Goal: Contribute content: Add original content to the website for others to see

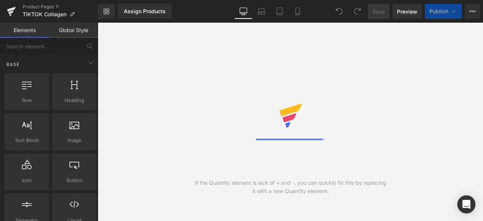
click at [474, 12] on icon at bounding box center [472, 11] width 6 height 6
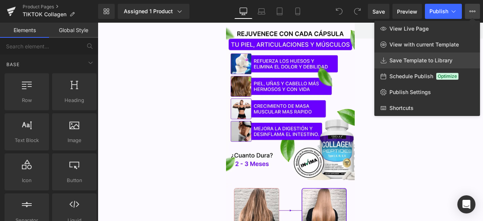
click at [418, 61] on span "Save Template to Library" at bounding box center [420, 60] width 63 height 7
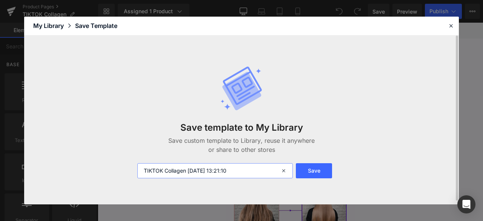
drag, startPoint x: 188, startPoint y: 170, endPoint x: 321, endPoint y: 161, distance: 133.8
click at [321, 161] on div "Save template to My Library Save custom template to Library, reuse it anywhere …" at bounding box center [241, 122] width 217 height 143
type input "TIKTOK Collagen ZONA GT"
click at [304, 168] on button "Save" at bounding box center [314, 170] width 36 height 15
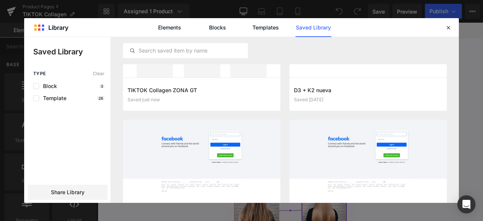
scroll to position [19, 0]
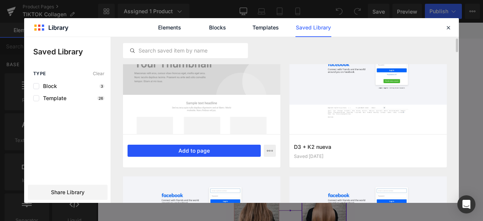
click at [201, 156] on button "Add to page" at bounding box center [193, 150] width 133 height 12
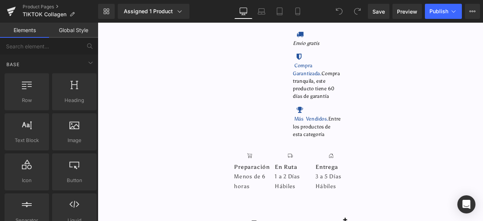
scroll to position [2805, 0]
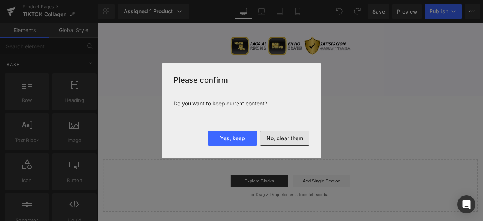
click at [287, 137] on button "No, clear them" at bounding box center [284, 137] width 49 height 15
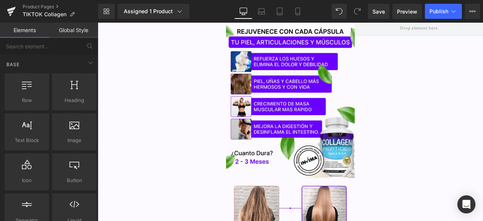
scroll to position [0, 0]
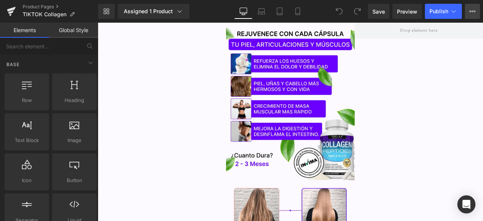
click at [475, 12] on icon at bounding box center [472, 11] width 6 height 6
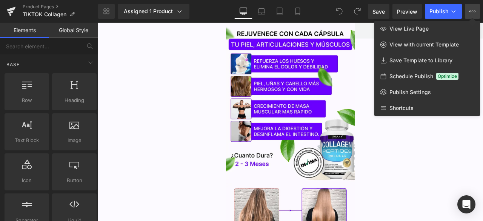
click at [470, 10] on icon at bounding box center [472, 11] width 6 height 6
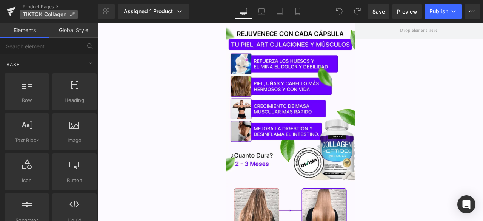
click at [36, 15] on span "TIKTOK Collagen" at bounding box center [45, 14] width 44 height 6
click at [35, 6] on link "Product Pages" at bounding box center [60, 7] width 75 height 6
click at [480, 12] on div "Save Preview Publish Scheduled View Live Page View with current Template Save T…" at bounding box center [424, 11] width 118 height 15
click at [477, 12] on button "View Live Page View with current Template Save Template to Library Schedule Pub…" at bounding box center [472, 11] width 15 height 15
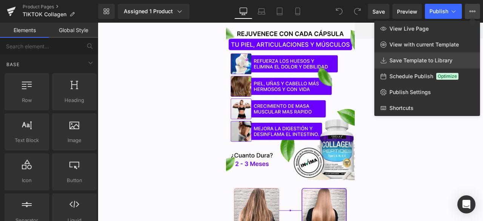
click at [425, 60] on span "Save Template to Library" at bounding box center [420, 60] width 63 height 7
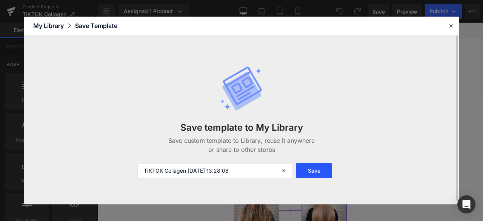
click at [325, 170] on button "Save" at bounding box center [314, 170] width 36 height 15
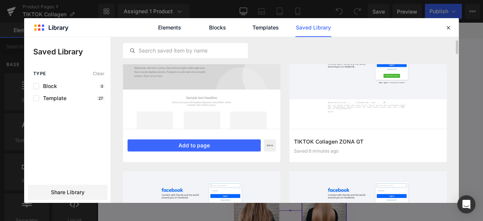
scroll to position [26, 0]
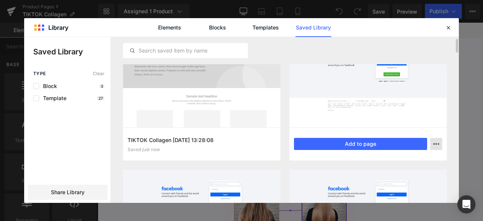
click at [437, 141] on icon "button" at bounding box center [436, 144] width 6 height 6
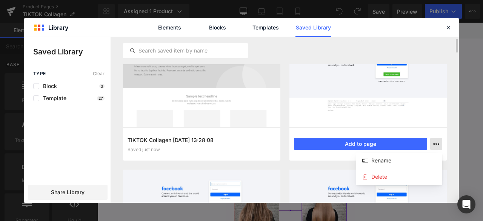
click at [437, 141] on div at bounding box center [241, 120] width 434 height 166
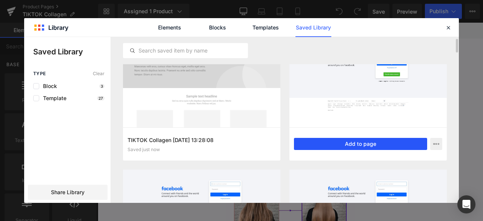
click at [358, 139] on button "Add to page" at bounding box center [360, 144] width 133 height 12
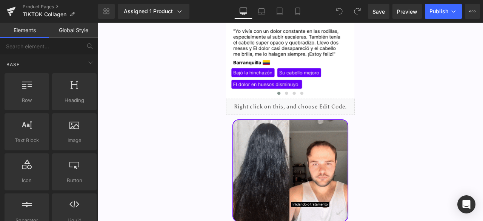
scroll to position [2805, 0]
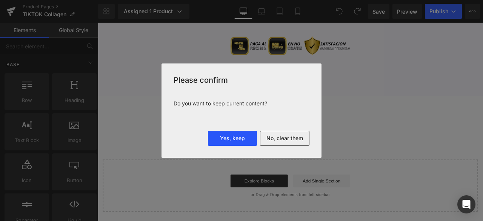
click at [234, 134] on button "Yes, keep" at bounding box center [232, 137] width 49 height 15
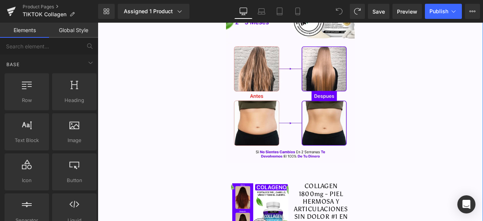
scroll to position [0, 0]
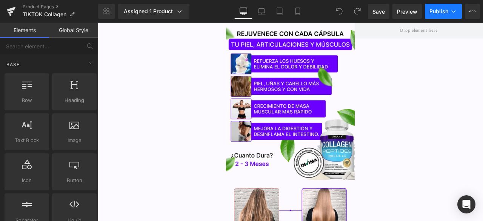
click at [454, 13] on icon at bounding box center [454, 12] width 8 height 8
click at [467, 12] on button "View Live Page View with current Template Save Template to Library Schedule Pub…" at bounding box center [472, 11] width 15 height 15
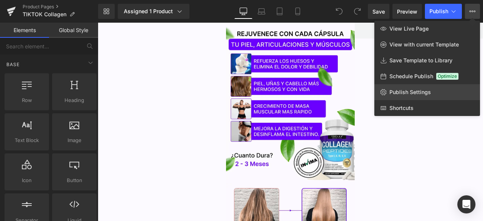
click at [405, 94] on span "Publish Settings" at bounding box center [409, 92] width 41 height 7
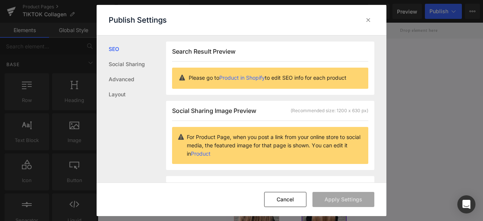
scroll to position [0, 0]
click at [366, 22] on icon at bounding box center [368, 20] width 8 height 8
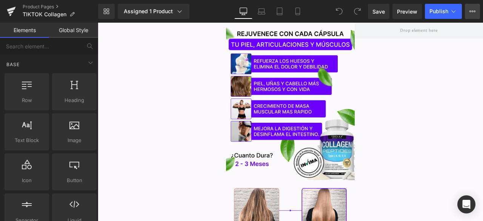
click at [475, 10] on button "View Live Page View with current Template Save Template to Library Schedule Pub…" at bounding box center [472, 11] width 15 height 15
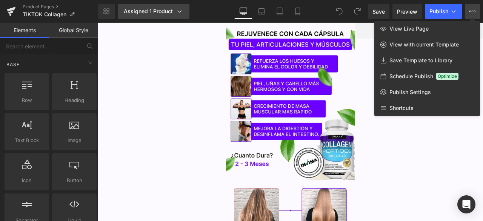
click at [182, 12] on icon at bounding box center [180, 12] width 8 height 8
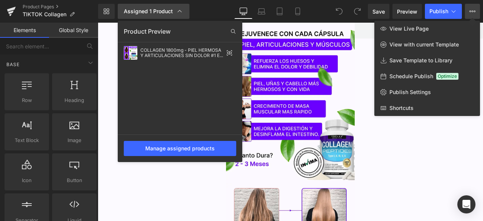
click at [182, 12] on icon at bounding box center [180, 12] width 8 height 8
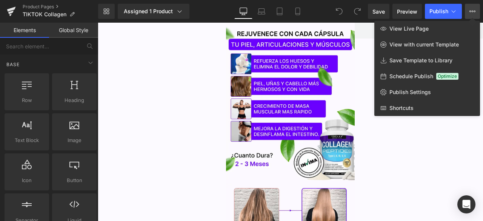
click at [471, 11] on icon at bounding box center [472, 11] width 6 height 6
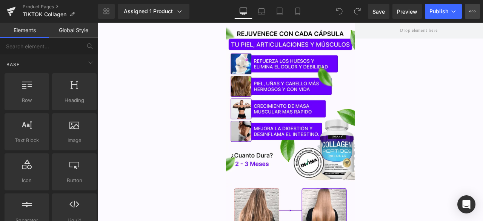
click at [471, 11] on icon at bounding box center [472, 11] width 6 height 6
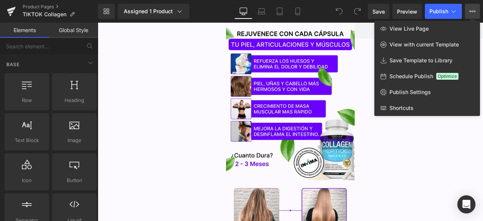
click at [470, 12] on icon at bounding box center [470, 12] width 2 height 2
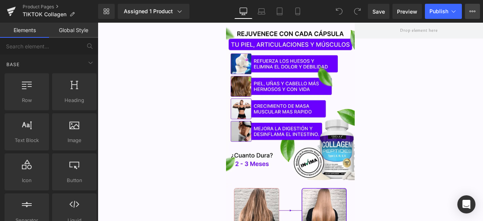
click at [470, 12] on icon at bounding box center [470, 12] width 2 height 2
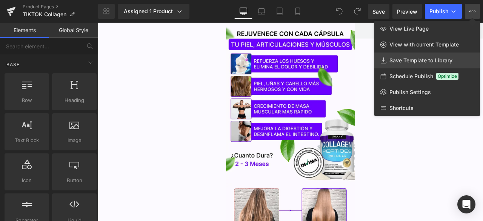
click at [424, 61] on span "Save Template to Library" at bounding box center [420, 60] width 63 height 7
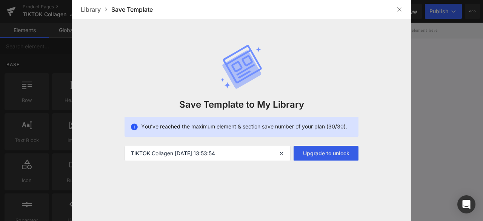
click at [322, 152] on button "Upgrade to unlock" at bounding box center [325, 153] width 65 height 15
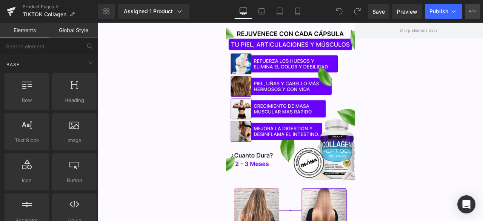
click at [471, 9] on icon at bounding box center [472, 11] width 6 height 6
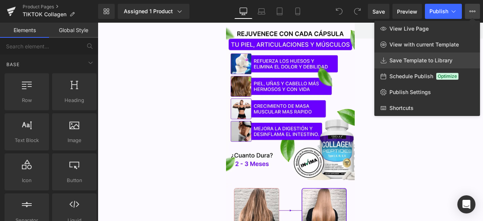
click at [434, 60] on span "Save Template to Library" at bounding box center [420, 60] width 63 height 7
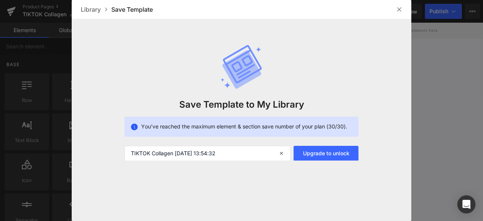
click at [394, 13] on div at bounding box center [399, 9] width 12 height 12
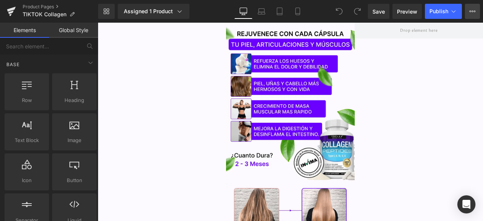
click at [470, 8] on button "View Live Page View with current Template Save Template to Library Schedule Pub…" at bounding box center [472, 11] width 15 height 15
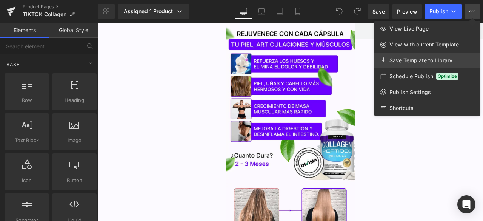
click at [425, 60] on span "Save Template to Library" at bounding box center [420, 60] width 63 height 7
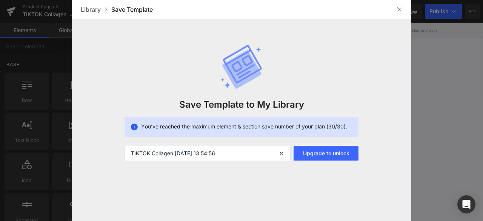
scroll to position [0, 0]
click at [89, 8] on div "Library" at bounding box center [96, 9] width 31 height 9
click at [396, 10] on img at bounding box center [399, 9] width 6 height 6
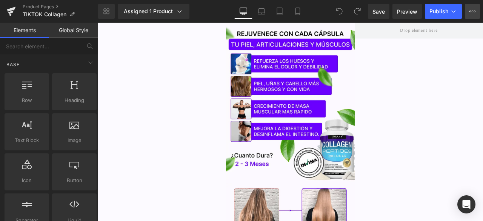
click at [470, 14] on button "View Live Page View with current Template Save Template to Library Schedule Pub…" at bounding box center [472, 11] width 15 height 15
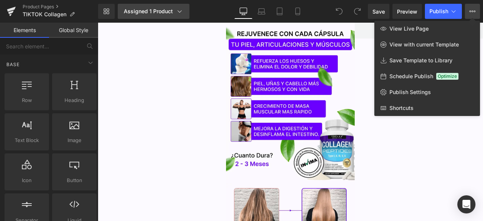
click at [181, 7] on link "Assigned 1 Product" at bounding box center [154, 11] width 72 height 15
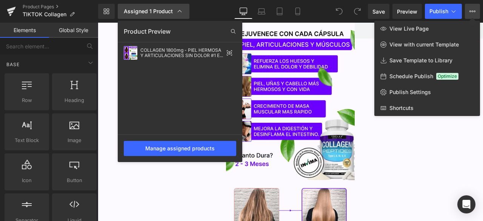
click at [181, 7] on link "Assigned 1 Product" at bounding box center [154, 11] width 72 height 15
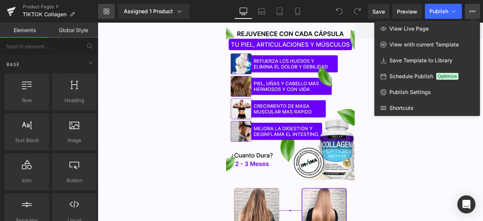
click at [107, 12] on icon at bounding box center [108, 13] width 3 height 3
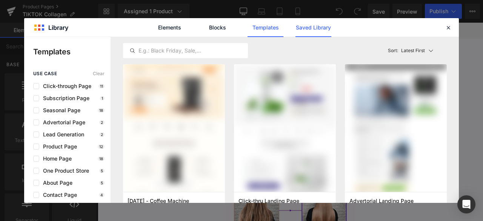
click at [311, 28] on link "Saved Library" at bounding box center [313, 27] width 36 height 19
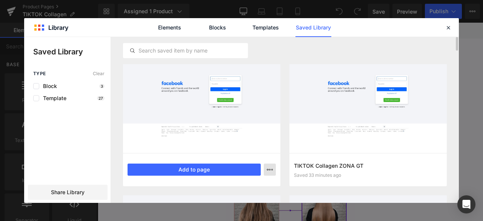
click at [269, 166] on icon "button" at bounding box center [270, 169] width 6 height 6
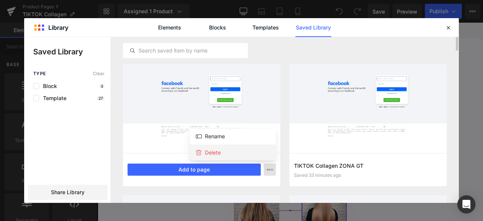
click at [235, 149] on div "Delete" at bounding box center [233, 152] width 86 height 16
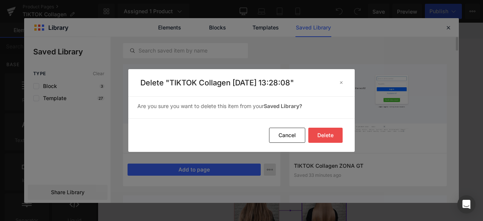
click at [331, 131] on button "Delete" at bounding box center [325, 134] width 34 height 15
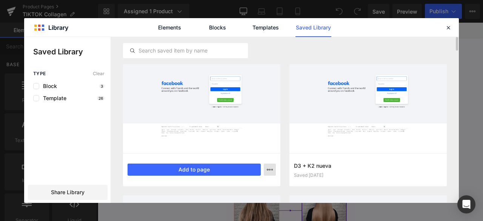
click at [270, 169] on icon "button" at bounding box center [270, 169] width 6 height 6
click at [270, 169] on div at bounding box center [241, 120] width 434 height 166
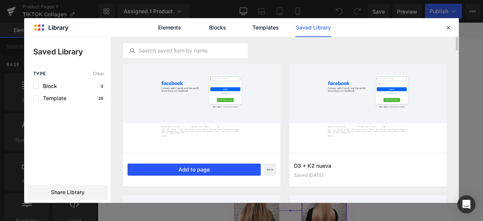
click at [195, 167] on button "Add to page" at bounding box center [193, 169] width 133 height 12
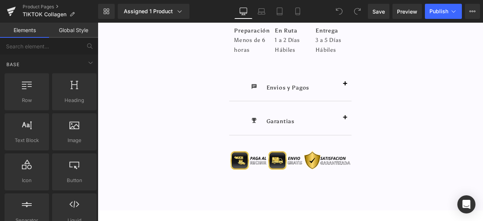
scroll to position [2805, 0]
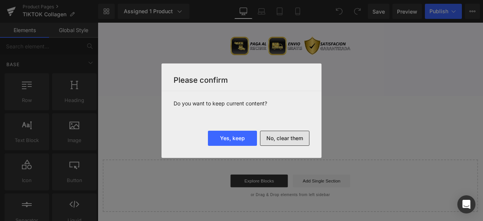
click at [269, 143] on button "No, clear them" at bounding box center [284, 137] width 49 height 15
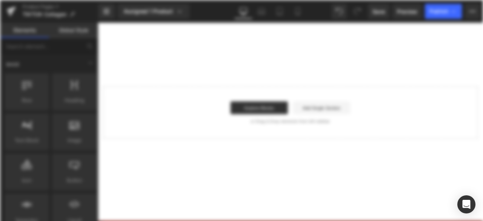
scroll to position [0, 0]
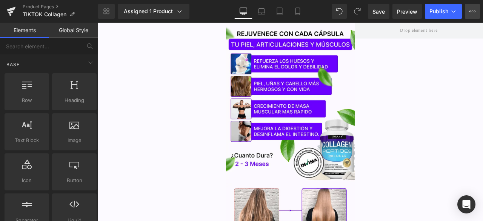
click at [477, 17] on button "View Live Page View with current Template Save Template to Library Schedule Pub…" at bounding box center [472, 11] width 15 height 15
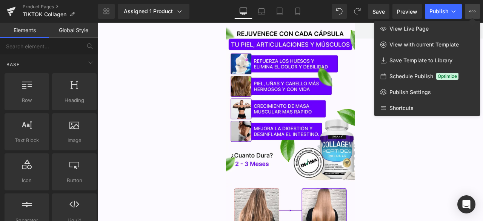
click at [477, 17] on button "View Live Page View with current Template Save Template to Library Schedule Pub…" at bounding box center [472, 11] width 15 height 15
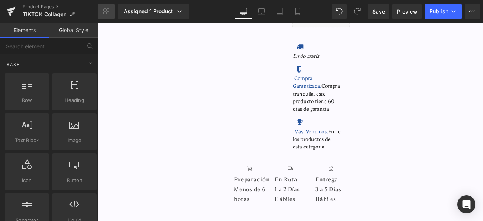
scroll to position [529, 0]
click at [100, 6] on link "Library" at bounding box center [106, 11] width 17 height 15
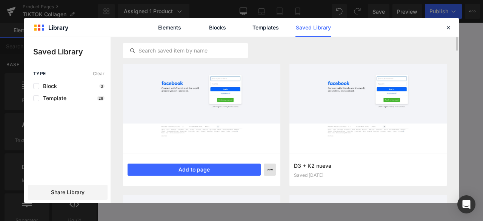
click at [268, 169] on icon "button" at bounding box center [270, 169] width 6 height 6
click at [268, 169] on div at bounding box center [241, 120] width 434 height 166
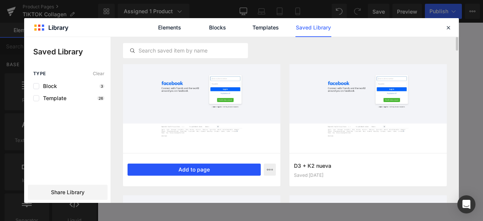
click at [207, 168] on button "Add to page" at bounding box center [193, 169] width 133 height 12
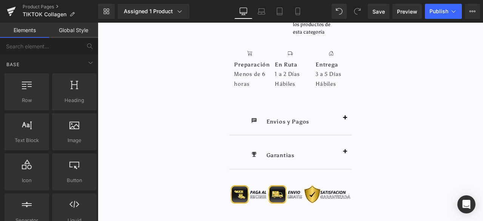
scroll to position [2805, 0]
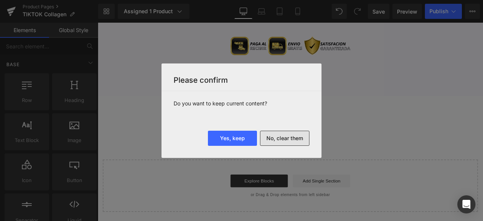
click at [302, 137] on button "No, clear them" at bounding box center [284, 137] width 49 height 15
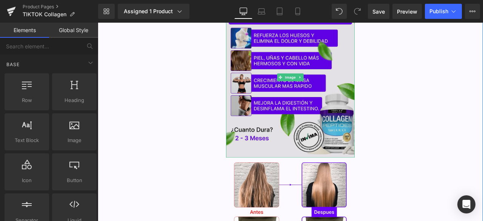
scroll to position [0, 0]
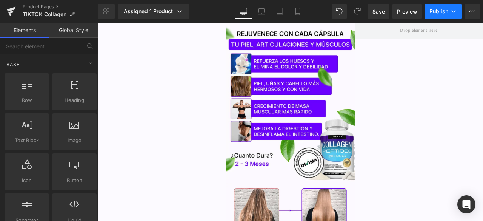
click at [447, 13] on span "Publish" at bounding box center [438, 11] width 19 height 6
click at [468, 10] on button "View Live Page View with current Template Save Template to Library Schedule Pub…" at bounding box center [472, 11] width 15 height 15
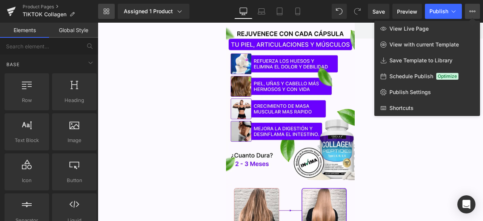
click at [112, 8] on link "Library" at bounding box center [106, 11] width 17 height 15
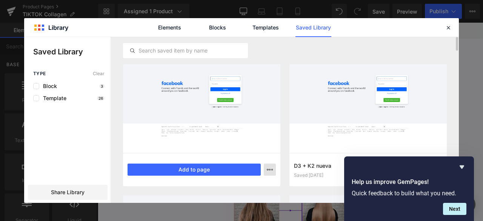
click at [272, 167] on icon "button" at bounding box center [270, 169] width 6 height 6
click at [273, 169] on div at bounding box center [241, 120] width 434 height 166
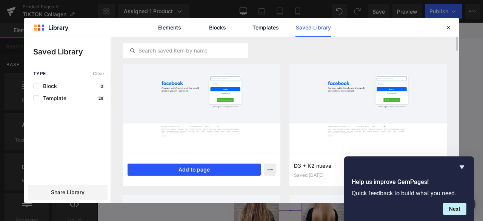
click at [199, 175] on button "Add to page" at bounding box center [193, 169] width 133 height 12
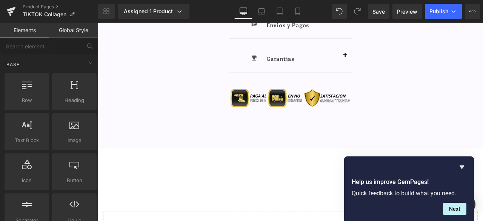
scroll to position [2805, 0]
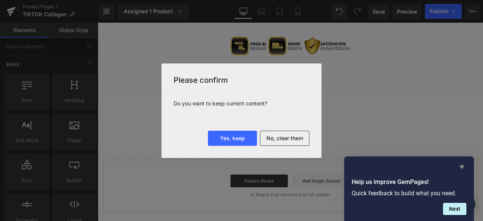
click at [463, 165] on icon "Hide survey" at bounding box center [461, 166] width 5 height 3
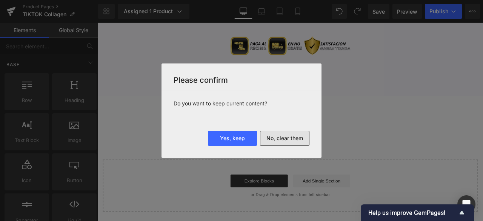
click at [279, 141] on button "No, clear them" at bounding box center [284, 137] width 49 height 15
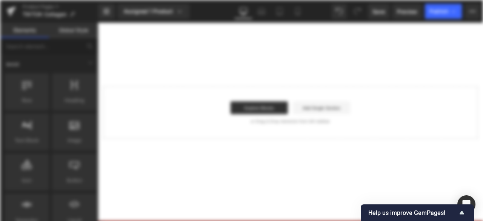
scroll to position [0, 0]
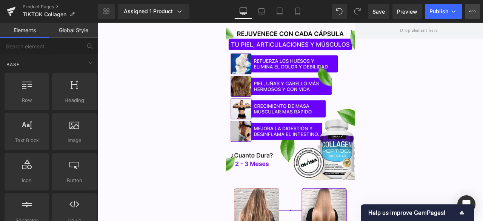
click at [476, 12] on button "View Live Page View with current Template Save Template to Library Schedule Pub…" at bounding box center [472, 11] width 15 height 15
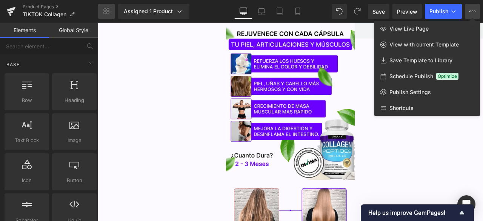
click at [109, 7] on link "Library" at bounding box center [106, 11] width 17 height 15
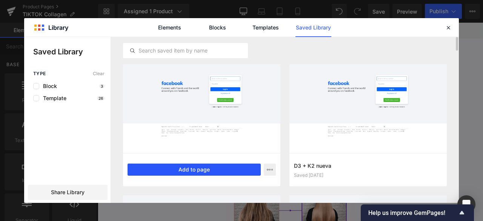
click at [232, 171] on button "Add to page" at bounding box center [193, 169] width 133 height 12
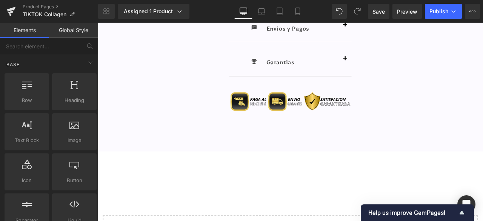
scroll to position [2805, 0]
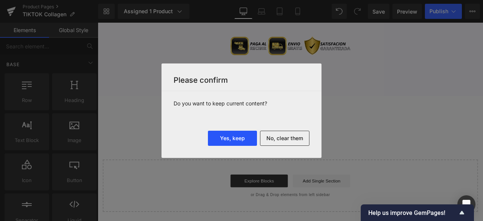
click at [234, 145] on button "Yes, keep" at bounding box center [232, 137] width 49 height 15
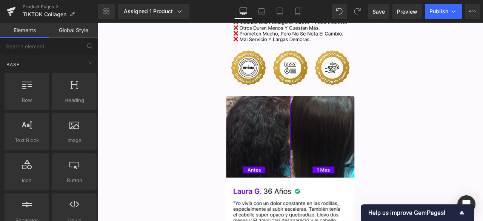
scroll to position [4502, 0]
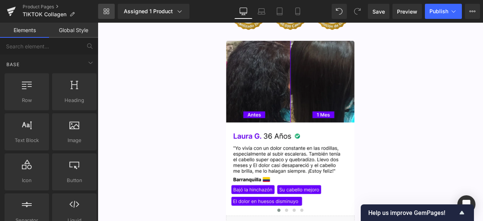
click at [109, 11] on icon at bounding box center [108, 10] width 3 height 3
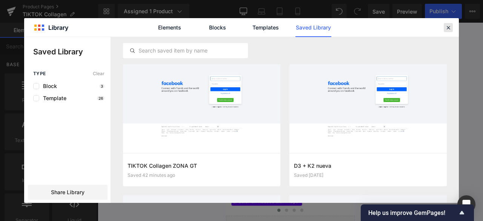
click at [450, 28] on icon at bounding box center [448, 27] width 7 height 7
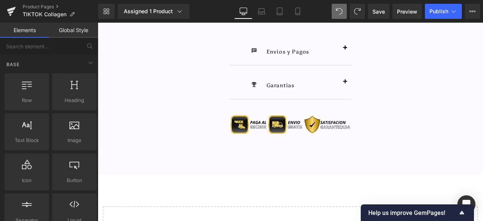
scroll to position [2767, 0]
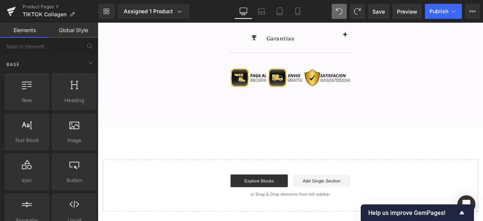
drag, startPoint x: 551, startPoint y: 40, endPoint x: 565, endPoint y: 218, distance: 178.6
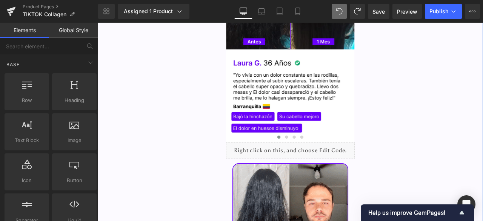
scroll to position [1523, 0]
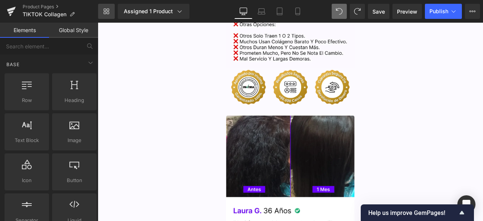
click at [104, 11] on icon at bounding box center [106, 11] width 6 height 6
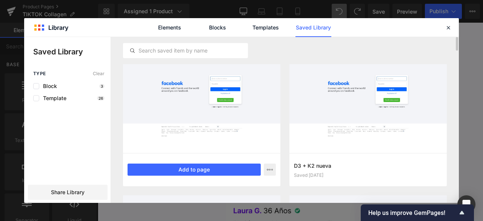
scroll to position [19, 0]
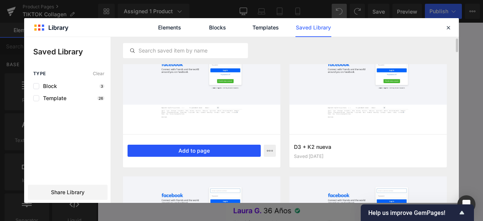
click at [210, 148] on button "Add to page" at bounding box center [193, 150] width 133 height 12
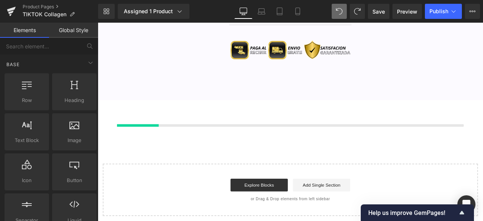
scroll to position [2805, 0]
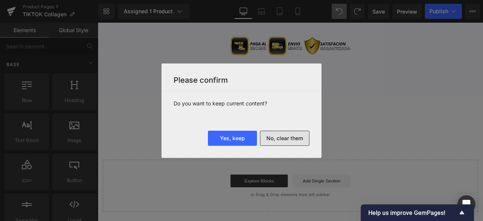
click at [304, 133] on button "No, clear them" at bounding box center [284, 137] width 49 height 15
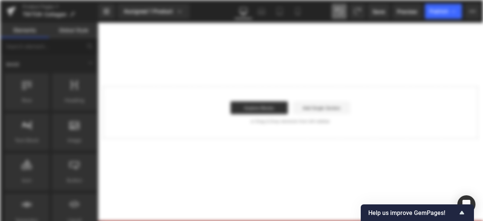
scroll to position [0, 0]
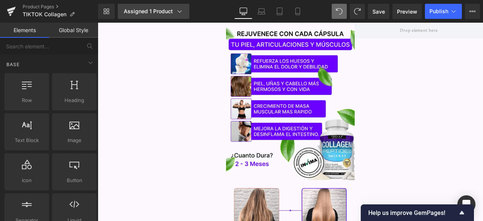
click at [172, 13] on div "Assigned 1 Product" at bounding box center [154, 12] width 60 height 8
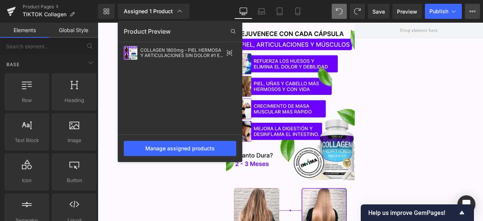
click at [473, 9] on icon at bounding box center [472, 11] width 6 height 6
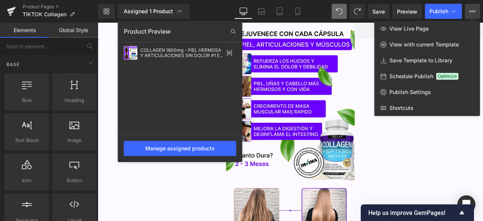
click at [473, 9] on icon at bounding box center [472, 11] width 6 height 6
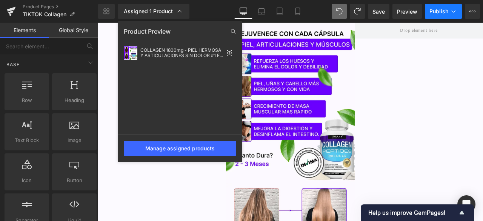
click at [437, 11] on span "Publish" at bounding box center [438, 11] width 19 height 6
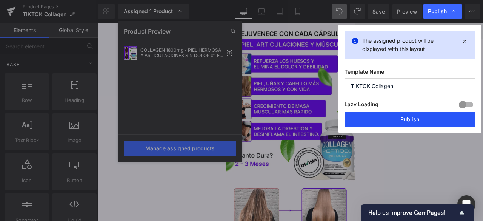
click at [443, 117] on button "Publish" at bounding box center [409, 119] width 130 height 15
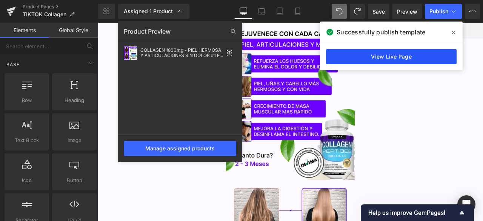
click at [412, 51] on link "View Live Page" at bounding box center [391, 56] width 130 height 15
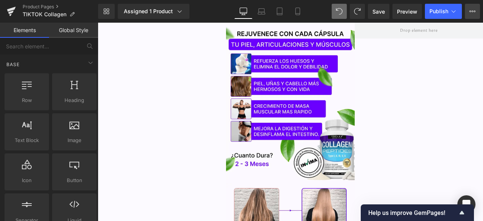
click at [471, 11] on icon at bounding box center [470, 12] width 2 height 2
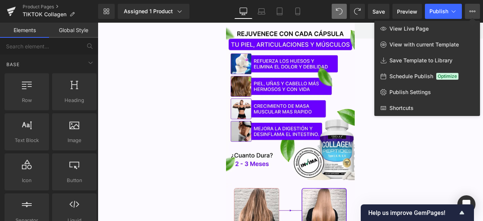
click at [473, 12] on icon at bounding box center [472, 11] width 6 height 6
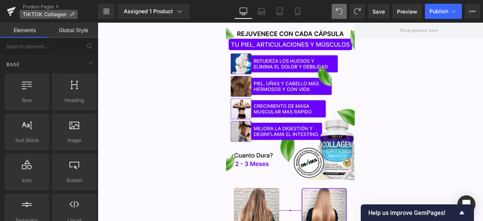
click at [28, 11] on p "TIKTOK Collagen" at bounding box center [49, 14] width 58 height 9
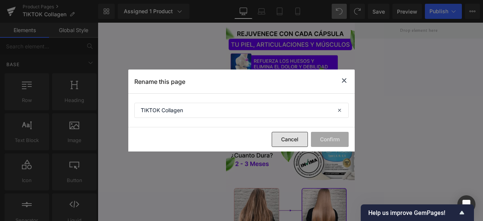
click at [279, 138] on button "Cancel" at bounding box center [290, 139] width 36 height 15
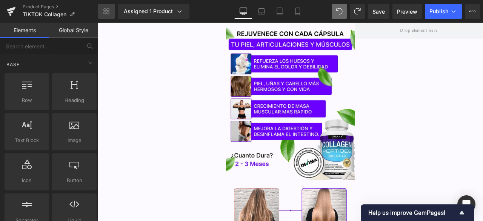
click at [112, 11] on link "Library" at bounding box center [106, 11] width 17 height 15
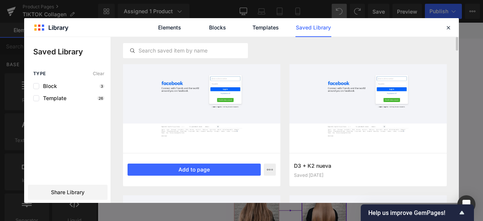
scroll to position [19, 0]
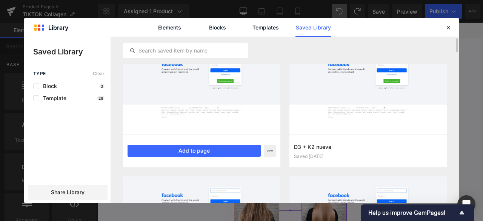
click at [230, 114] on div at bounding box center [201, 89] width 157 height 89
click at [222, 148] on button "Add to page" at bounding box center [193, 150] width 133 height 12
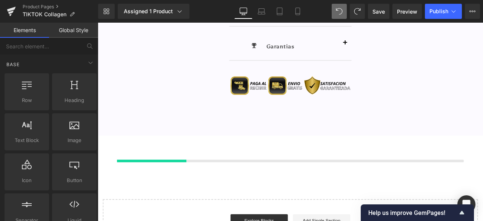
scroll to position [2805, 0]
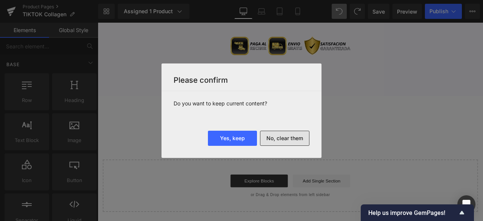
click at [293, 138] on button "No, clear them" at bounding box center [284, 137] width 49 height 15
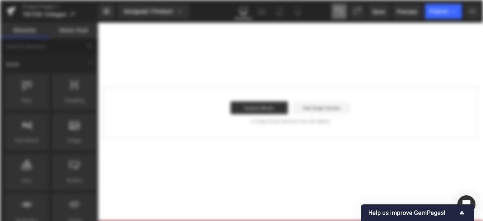
scroll to position [0, 0]
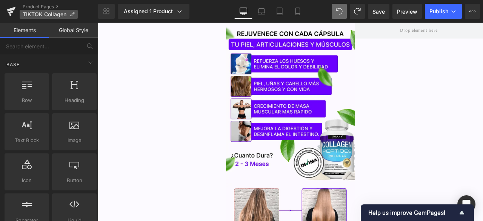
click at [27, 12] on span "TIKTOK Collagen" at bounding box center [45, 14] width 44 height 6
click at [24, 3] on div "Product Pages TIKTOK Collagen" at bounding box center [49, 11] width 98 height 23
click at [24, 5] on div "Product Pages TIKTOK Collagen" at bounding box center [49, 11] width 98 height 23
click at [24, 6] on link "Product Pages" at bounding box center [60, 7] width 75 height 6
click at [15, 16] on icon at bounding box center [11, 11] width 9 height 19
